Goal: Task Accomplishment & Management: Use online tool/utility

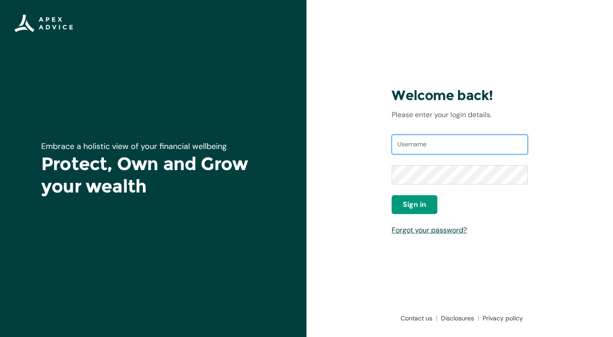
click at [421, 151] on input "Username" at bounding box center [460, 144] width 136 height 20
type input "kjstack@hotmail.com"
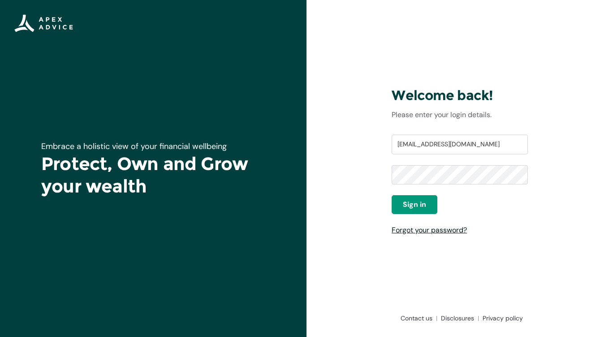
click at [407, 233] on link "Forgot your password?" at bounding box center [429, 229] width 75 height 9
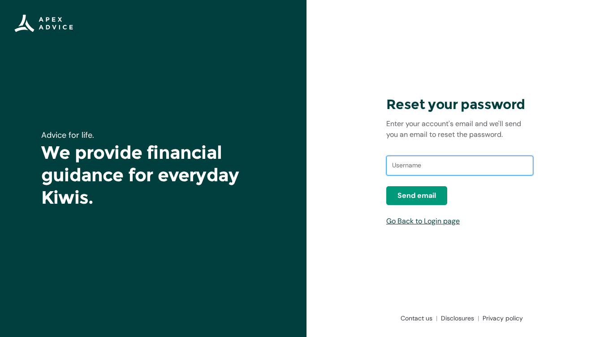
click at [411, 164] on input "text" at bounding box center [459, 165] width 147 height 20
type input "kjstack@hotmail.com"
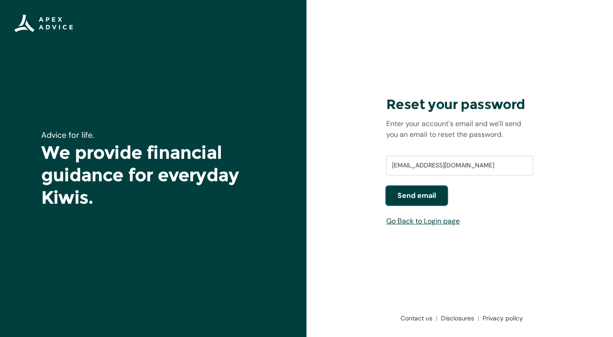
click at [423, 196] on span "Send email" at bounding box center [416, 195] width 39 height 11
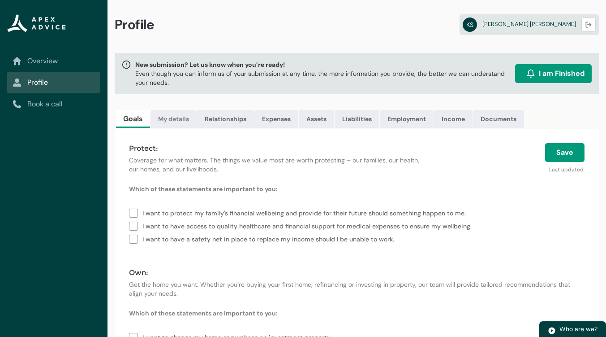
click at [174, 119] on link "My details" at bounding box center [174, 119] width 46 height 18
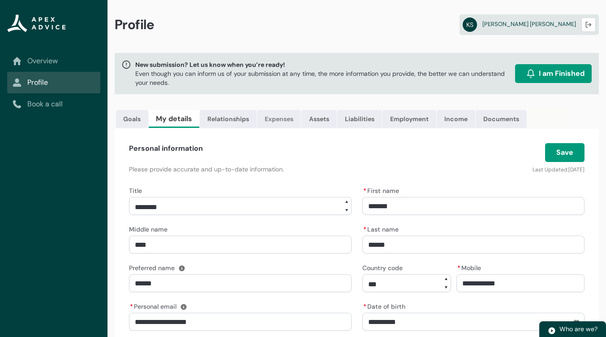
click at [279, 122] on link "Expenses" at bounding box center [279, 119] width 44 height 18
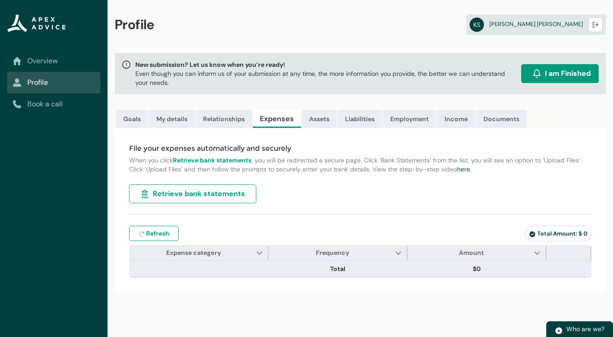
click at [187, 194] on span "Retrieve bank statements" at bounding box center [199, 193] width 92 height 11
click at [566, 79] on button "I am Finished" at bounding box center [560, 73] width 78 height 19
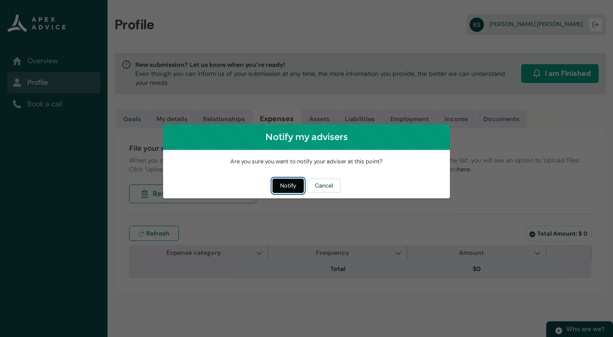
click at [286, 186] on button "Notify" at bounding box center [287, 185] width 31 height 14
